Goal: Task Accomplishment & Management: Manage account settings

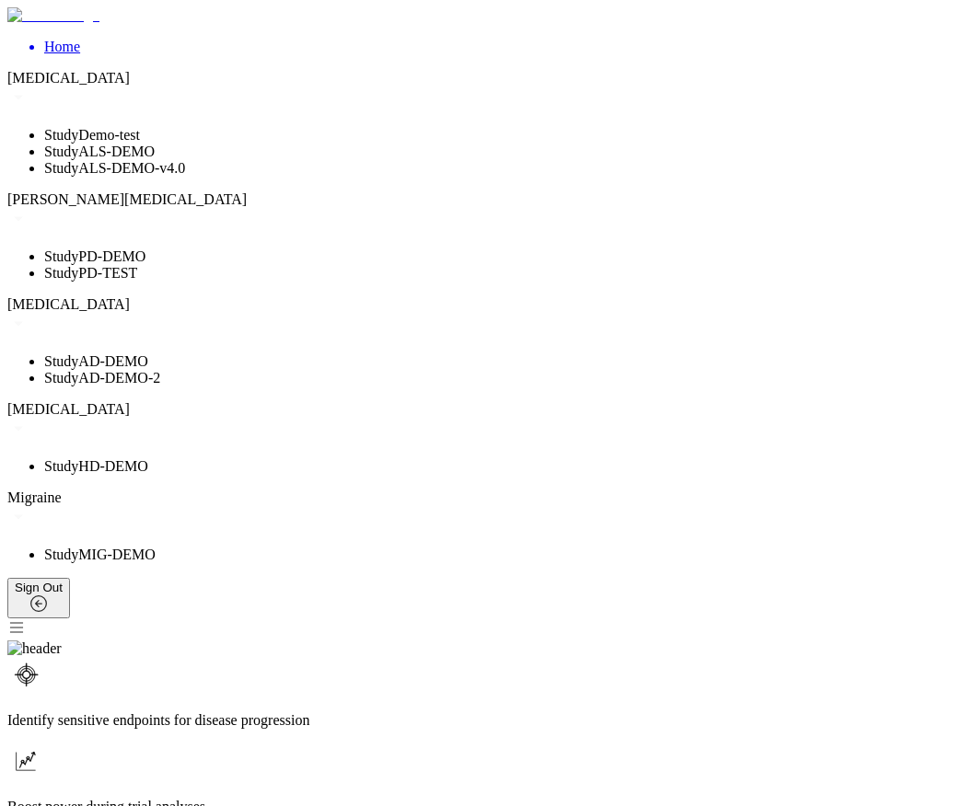
scroll to position [110, 0]
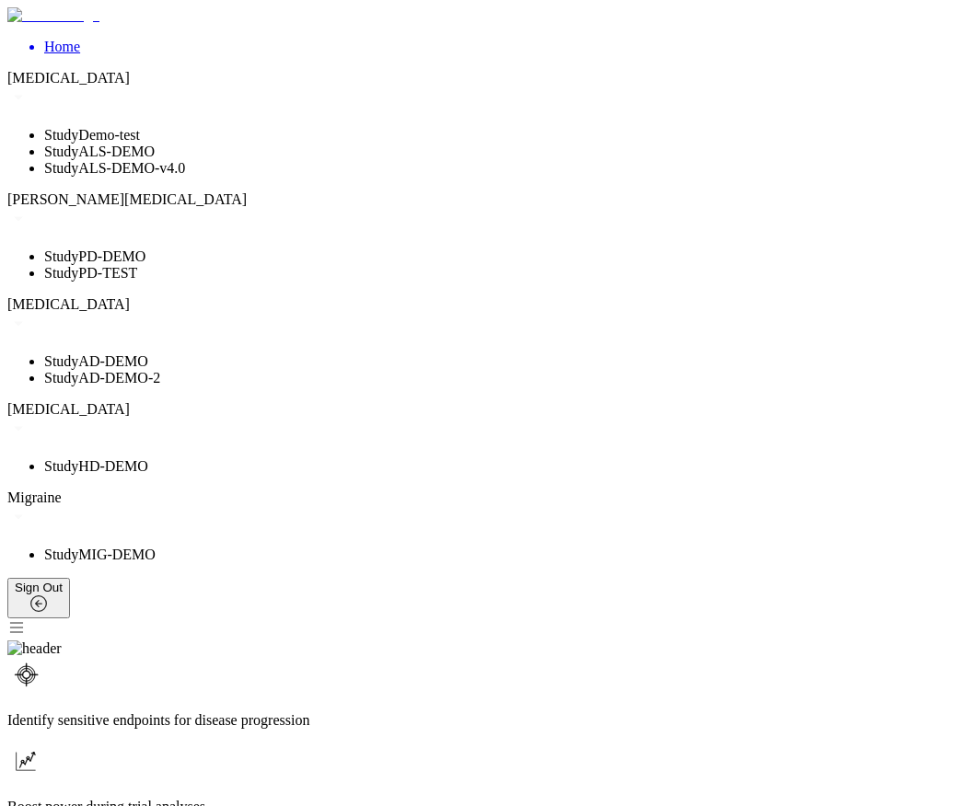
scroll to position [110, 0]
